Goal: Obtain resource: Download file/media

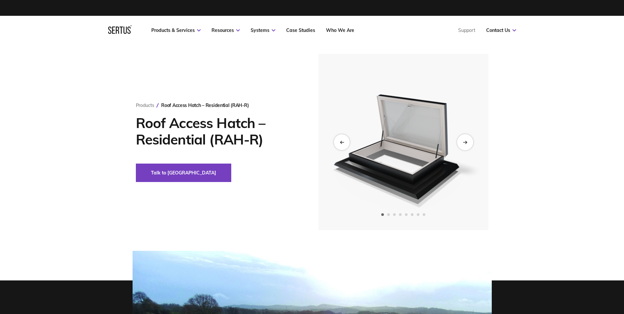
click at [465, 144] on div "Next slide" at bounding box center [465, 142] width 16 height 16
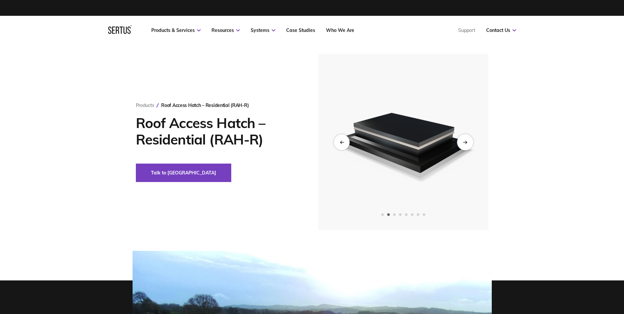
click at [461, 142] on div "Next slide" at bounding box center [465, 142] width 16 height 16
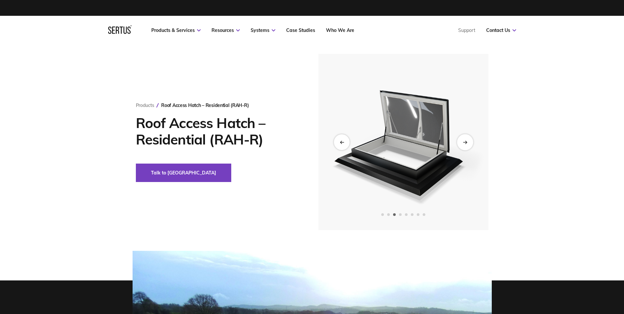
click at [461, 142] on div "Next slide" at bounding box center [465, 142] width 16 height 16
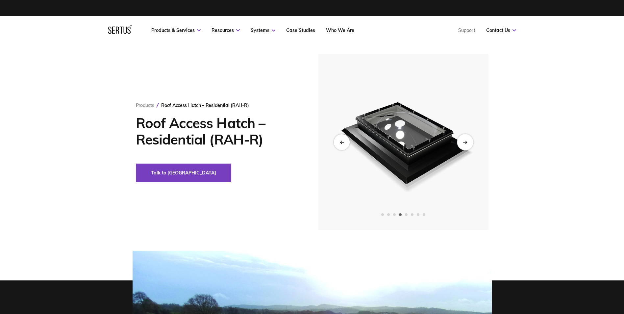
click at [461, 142] on div "Next slide" at bounding box center [465, 142] width 16 height 16
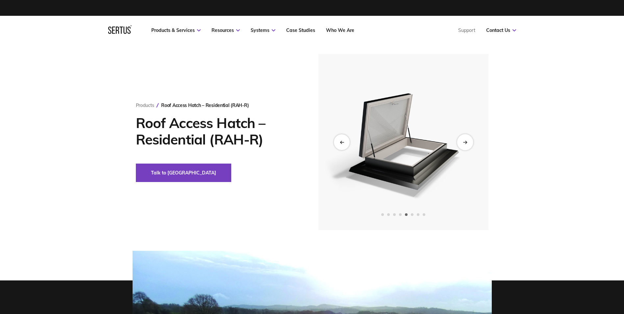
click at [461, 142] on div "Next slide" at bounding box center [465, 142] width 16 height 16
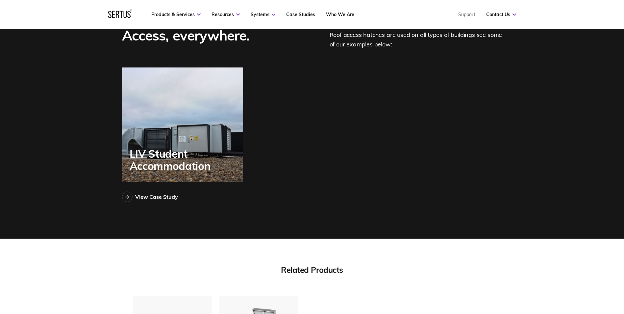
scroll to position [1908, 0]
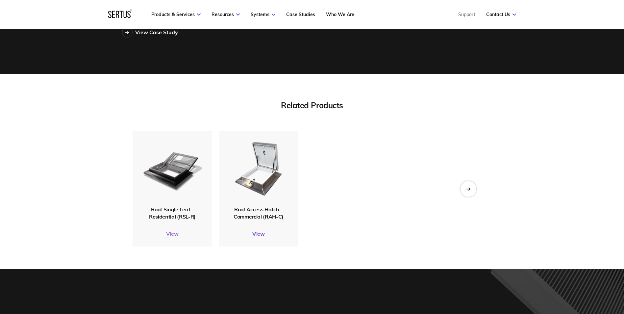
click at [165, 230] on link "View" at bounding box center [173, 233] width 80 height 7
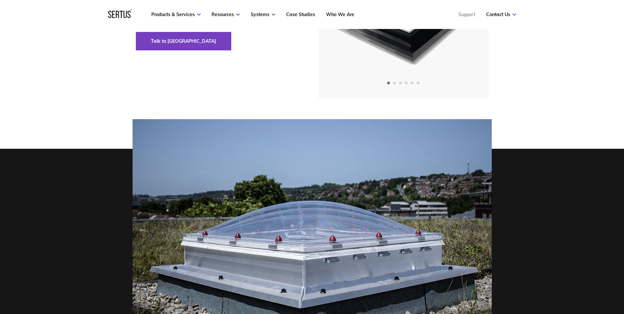
scroll to position [33, 0]
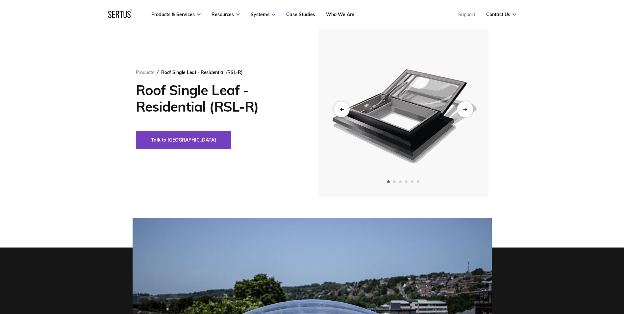
click at [460, 104] on div "Next slide" at bounding box center [465, 109] width 16 height 16
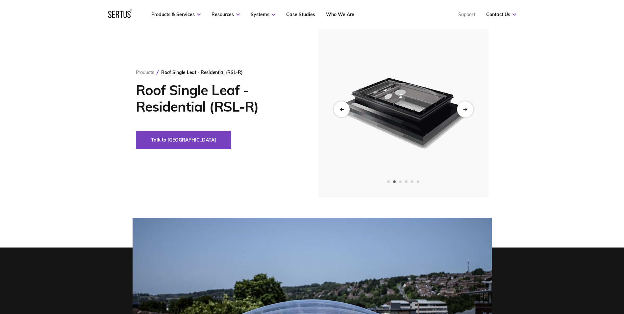
click at [460, 105] on div "Next slide" at bounding box center [465, 109] width 16 height 16
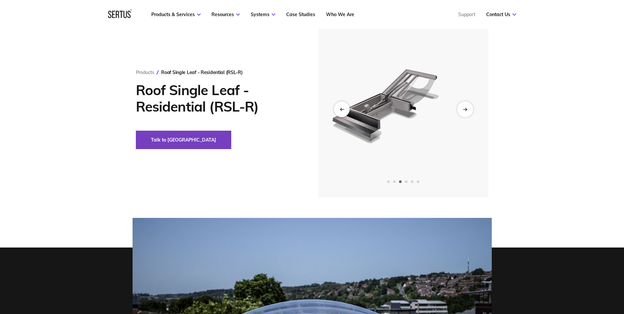
click at [461, 106] on div "Next slide" at bounding box center [465, 109] width 16 height 16
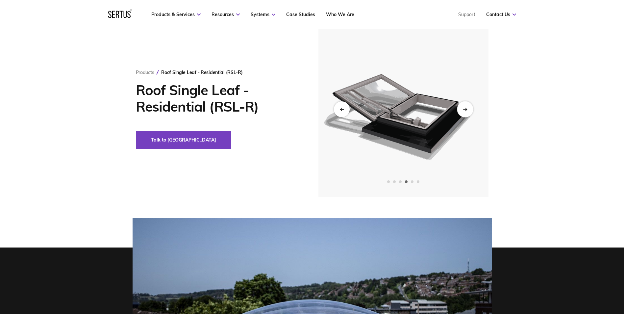
click at [461, 106] on div "Next slide" at bounding box center [465, 109] width 16 height 16
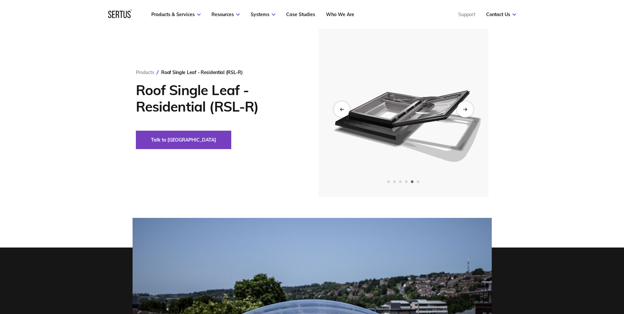
click at [461, 106] on div "Next slide" at bounding box center [465, 109] width 16 height 16
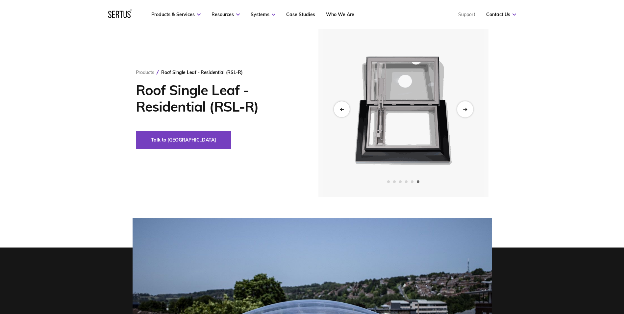
click at [461, 106] on div "Next slide" at bounding box center [465, 109] width 16 height 16
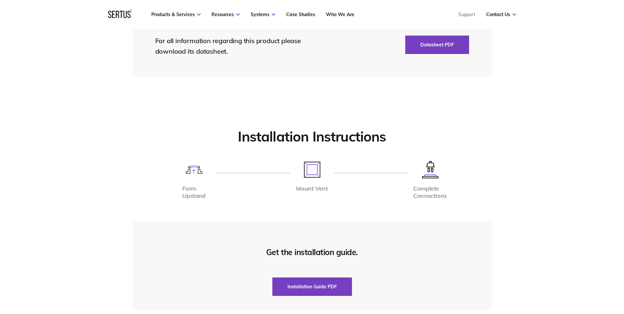
scroll to position [1414, 0]
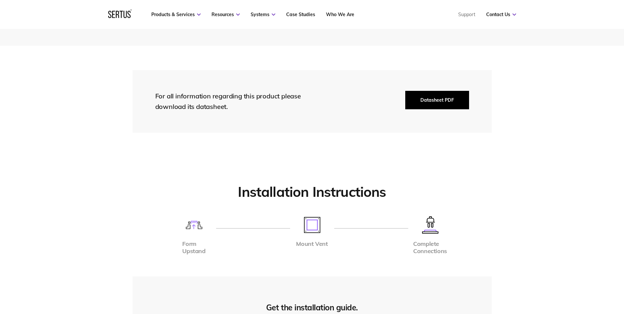
click at [444, 101] on button "Datasheet PDF" at bounding box center [437, 100] width 64 height 18
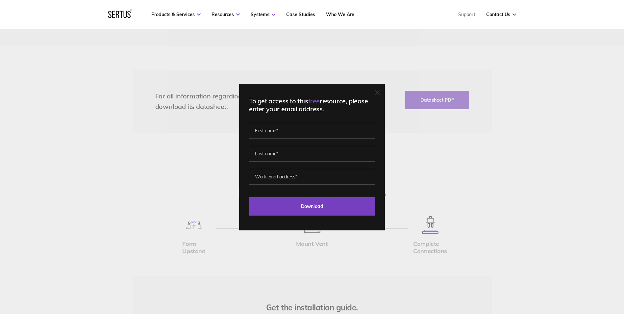
click at [516, 192] on div "To get access to this free resource, please enter your email address. Last Down…" at bounding box center [312, 157] width 624 height 314
